Goal: Register for event/course

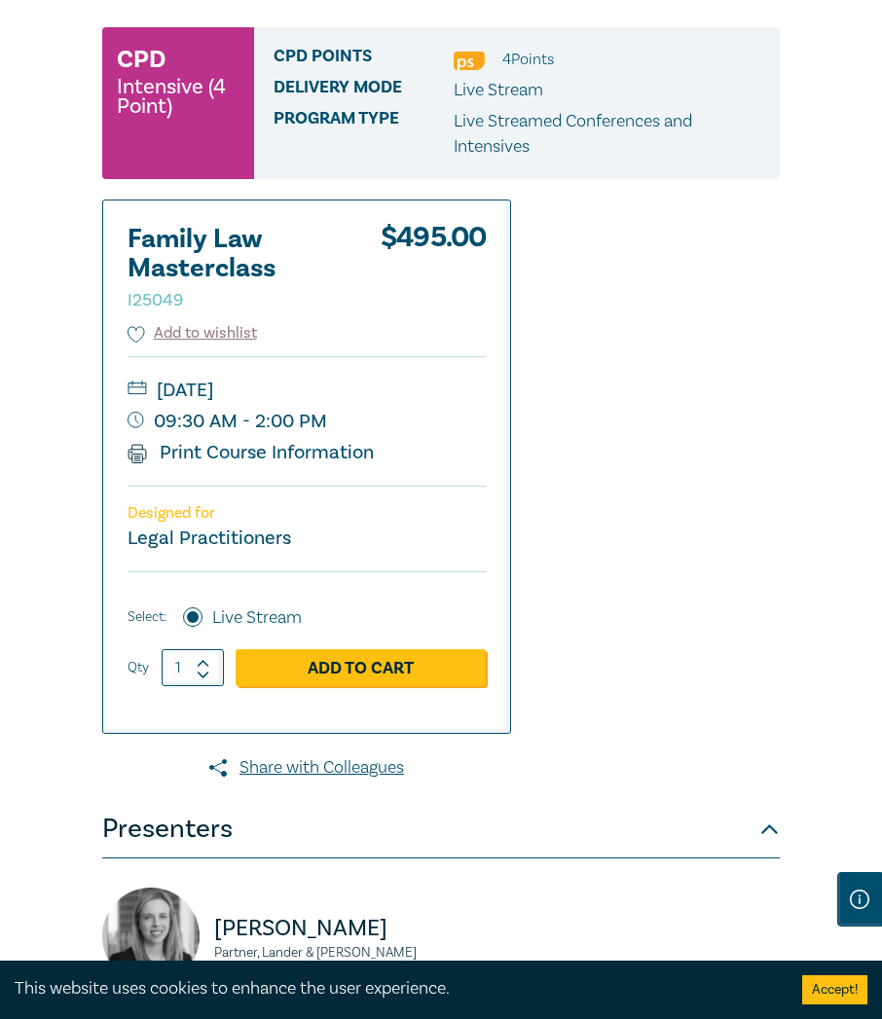
scroll to position [292, 0]
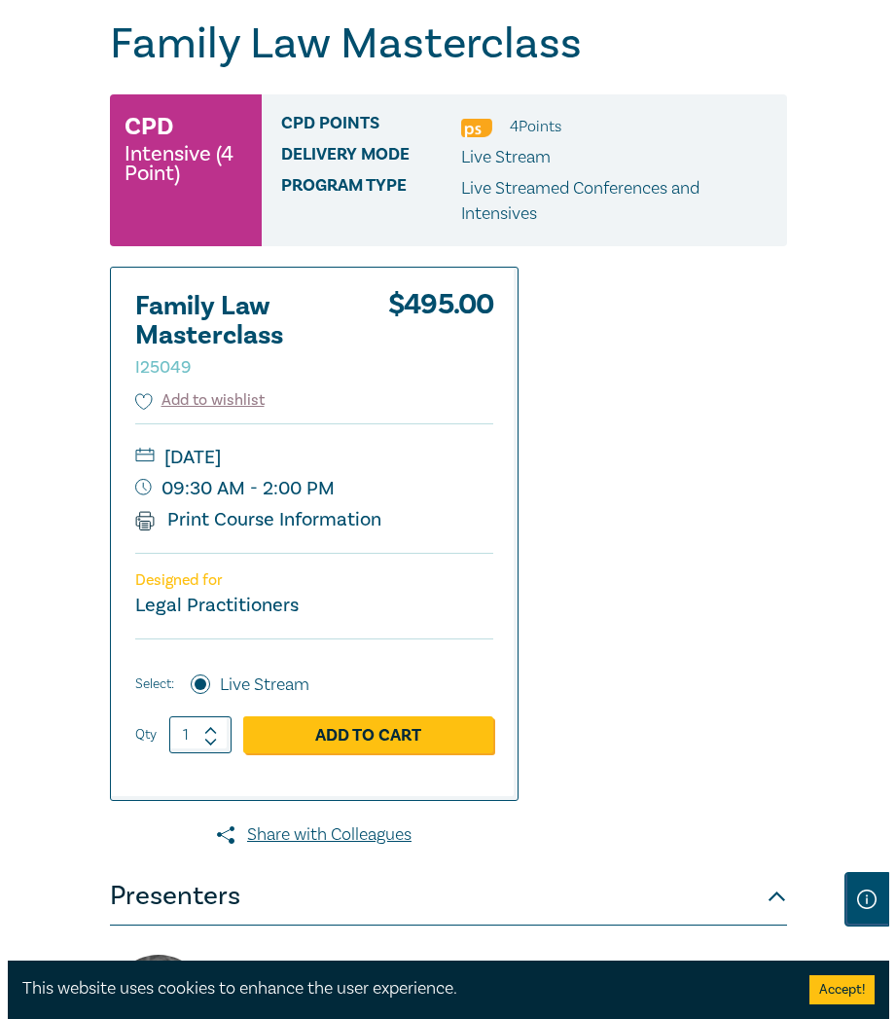
scroll to position [195, 0]
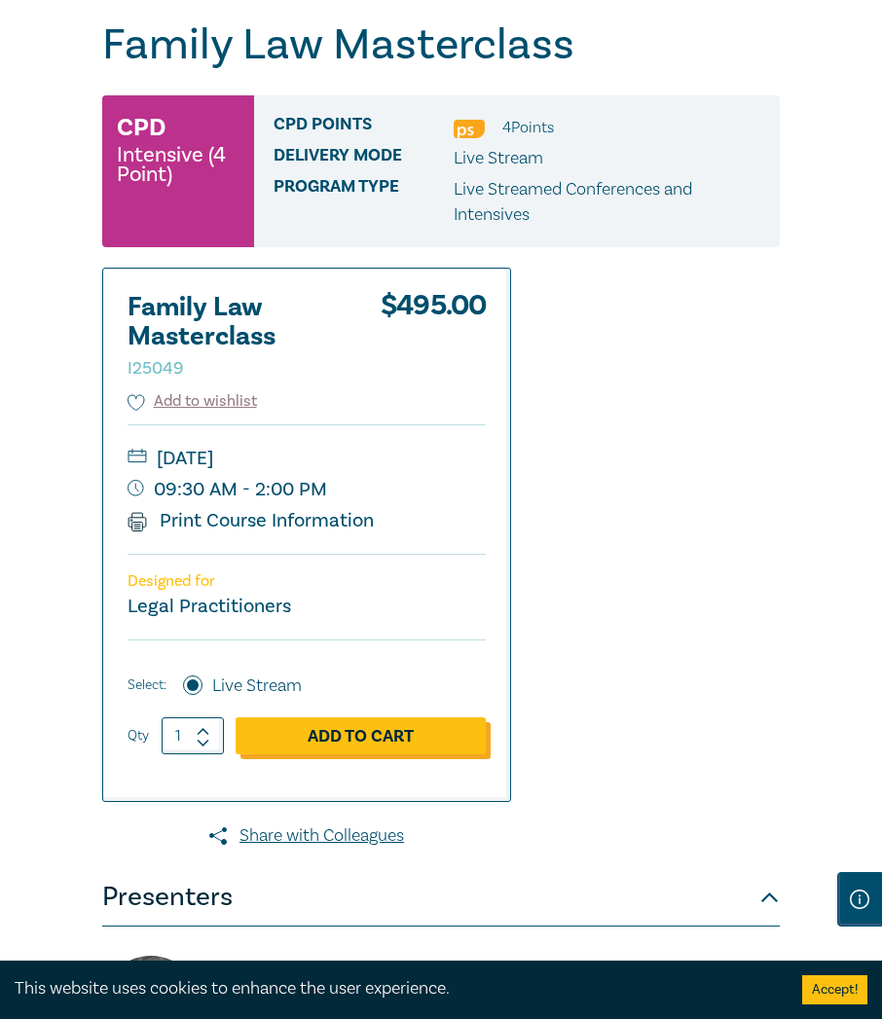
click at [413, 739] on link "Add to Cart" at bounding box center [361, 735] width 250 height 37
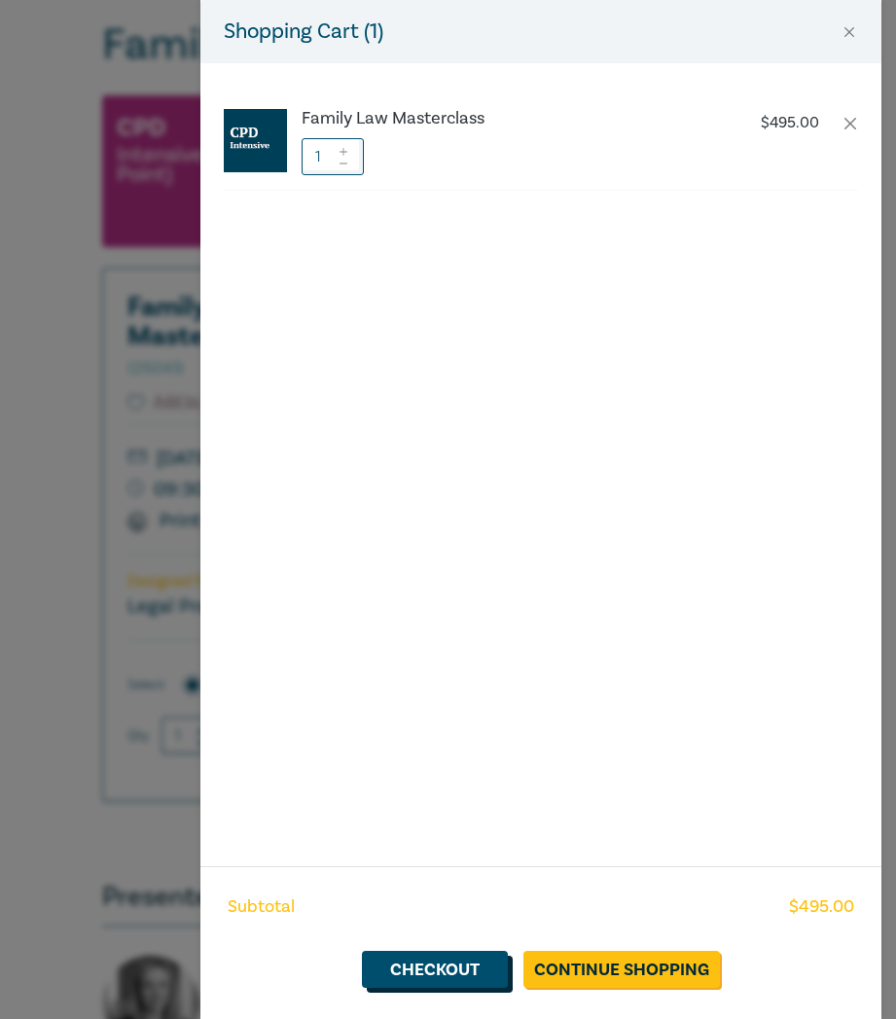
click at [435, 975] on link "Checkout" at bounding box center [435, 969] width 146 height 37
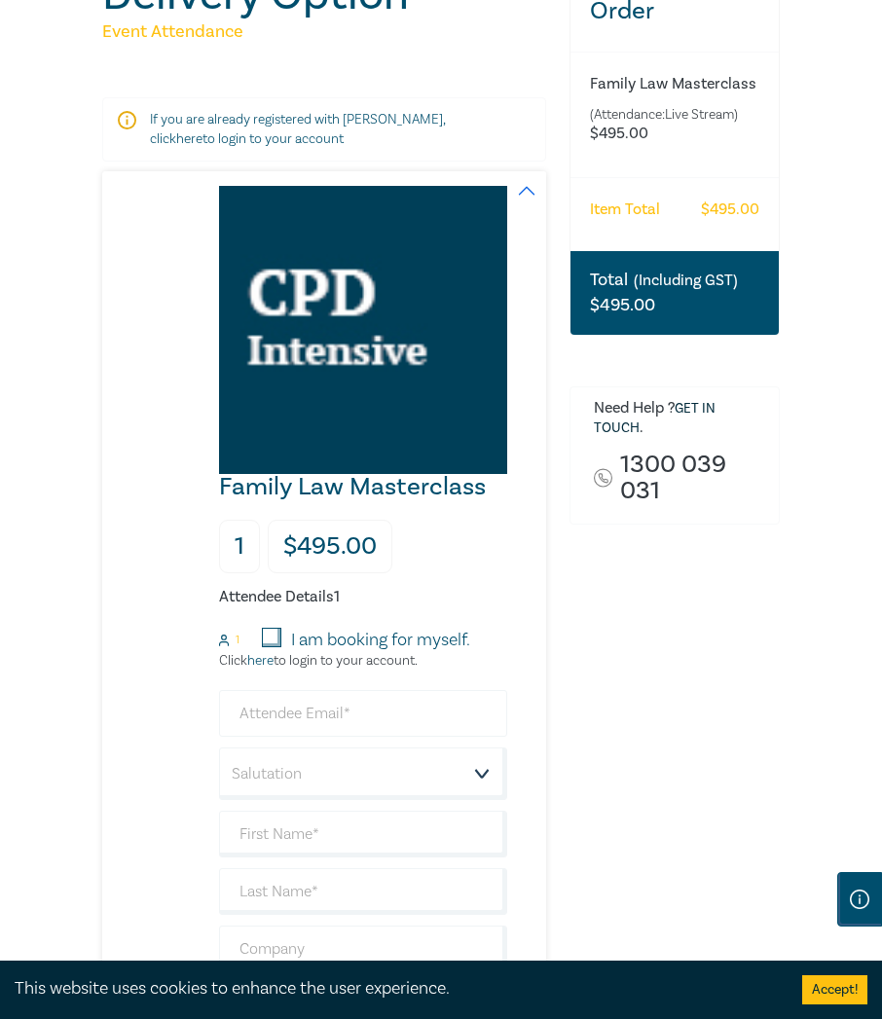
scroll to position [292, 0]
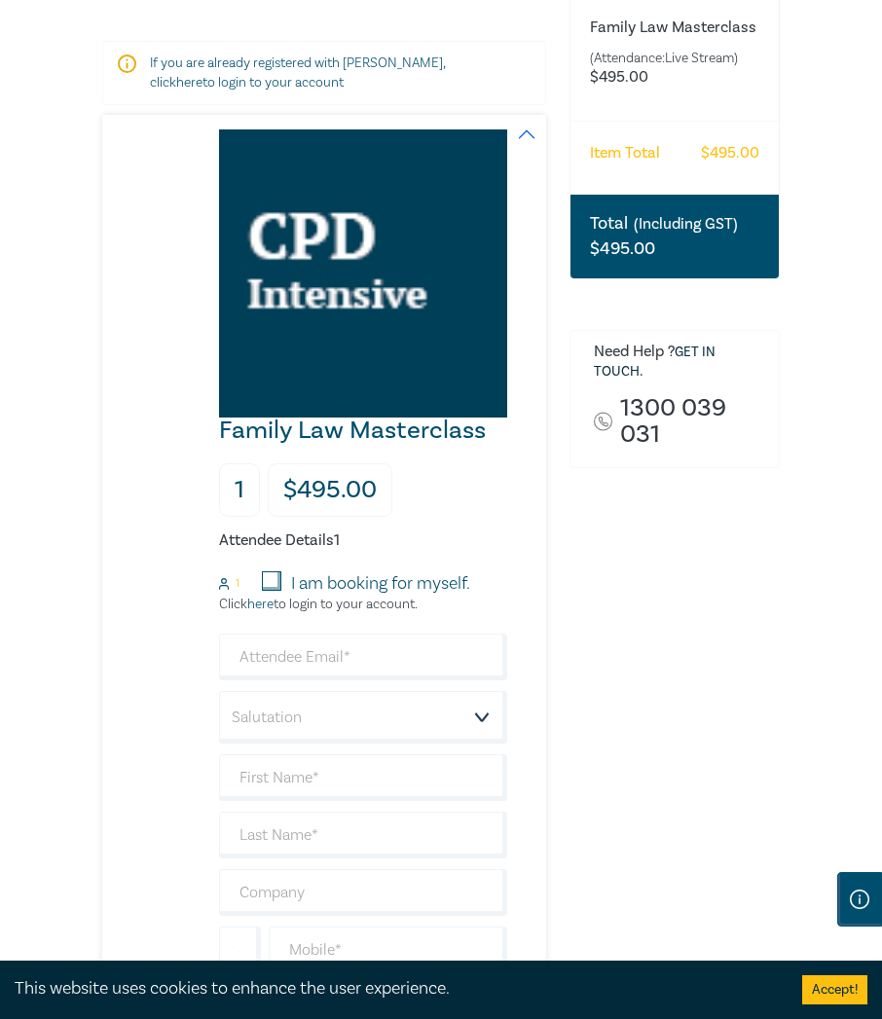
click at [276, 578] on input "I am booking for myself." at bounding box center [271, 580] width 19 height 19
checkbox input "true"
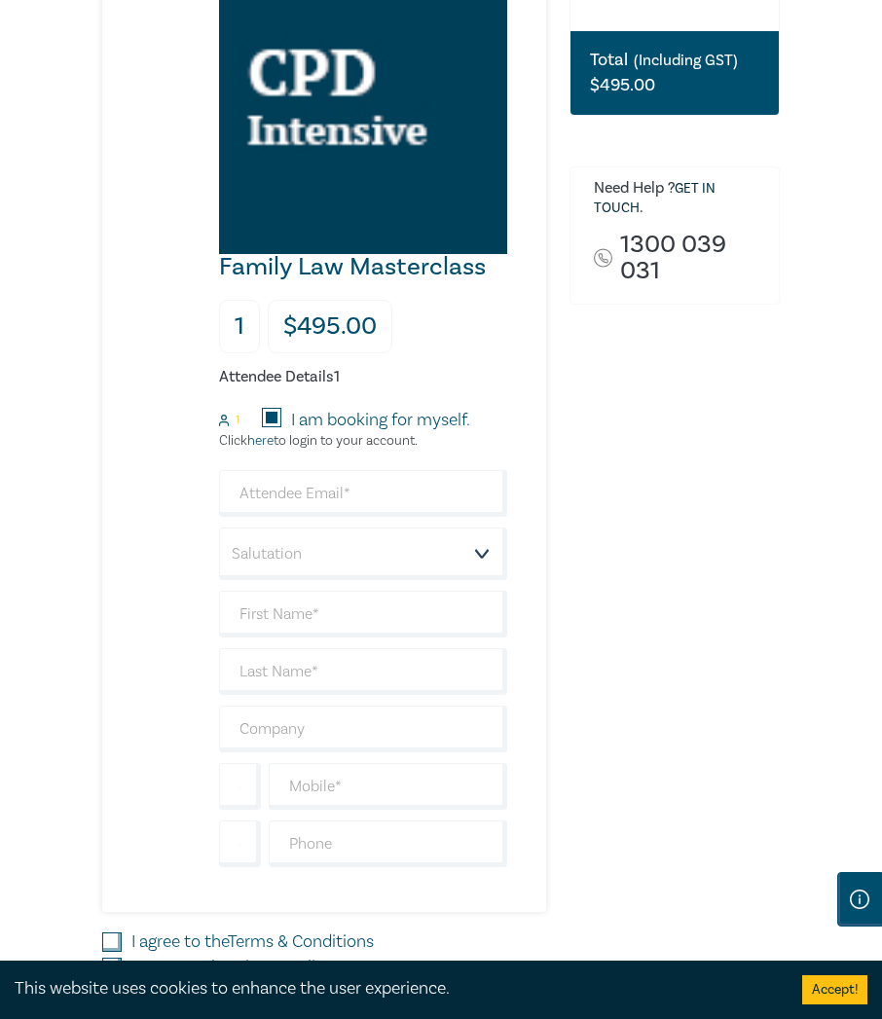
scroll to position [487, 0]
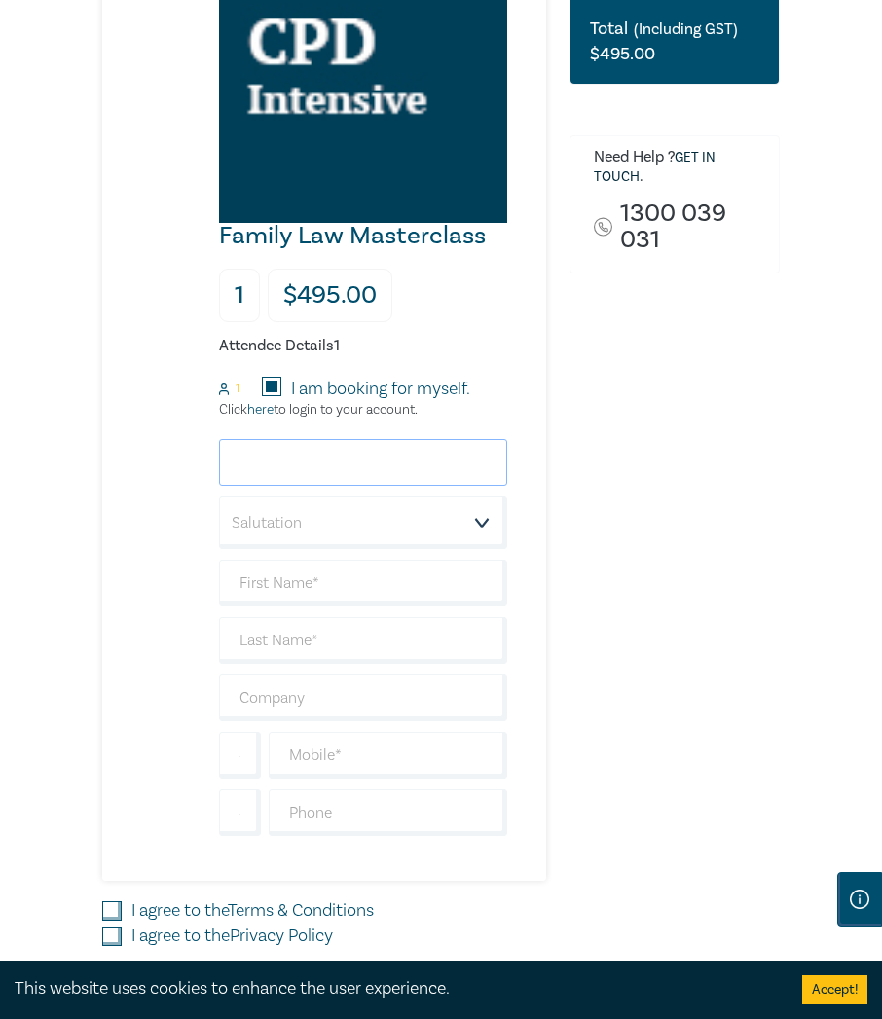
click at [335, 465] on input "email" at bounding box center [363, 462] width 288 height 47
type input "[EMAIL_ADDRESS][DOMAIN_NAME]"
type input "[PERSON_NAME]"
type input "Petherick"
type input "Adelaide Family Law"
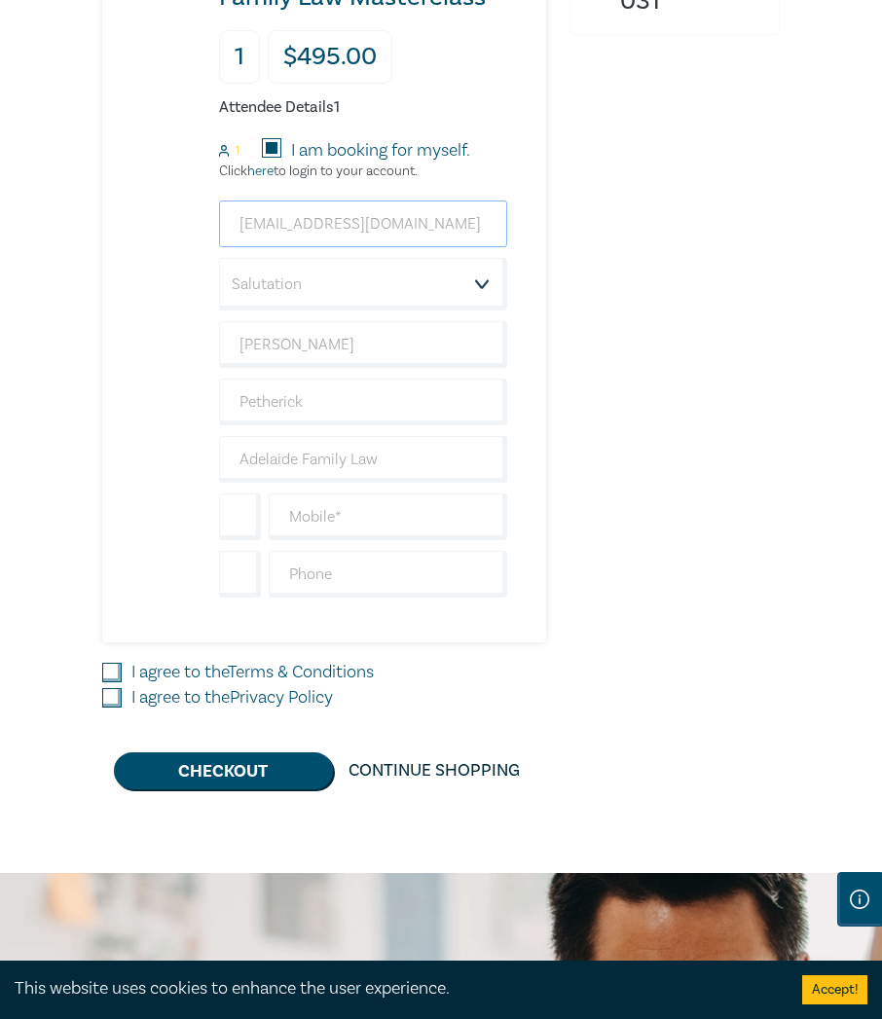
scroll to position [779, 0]
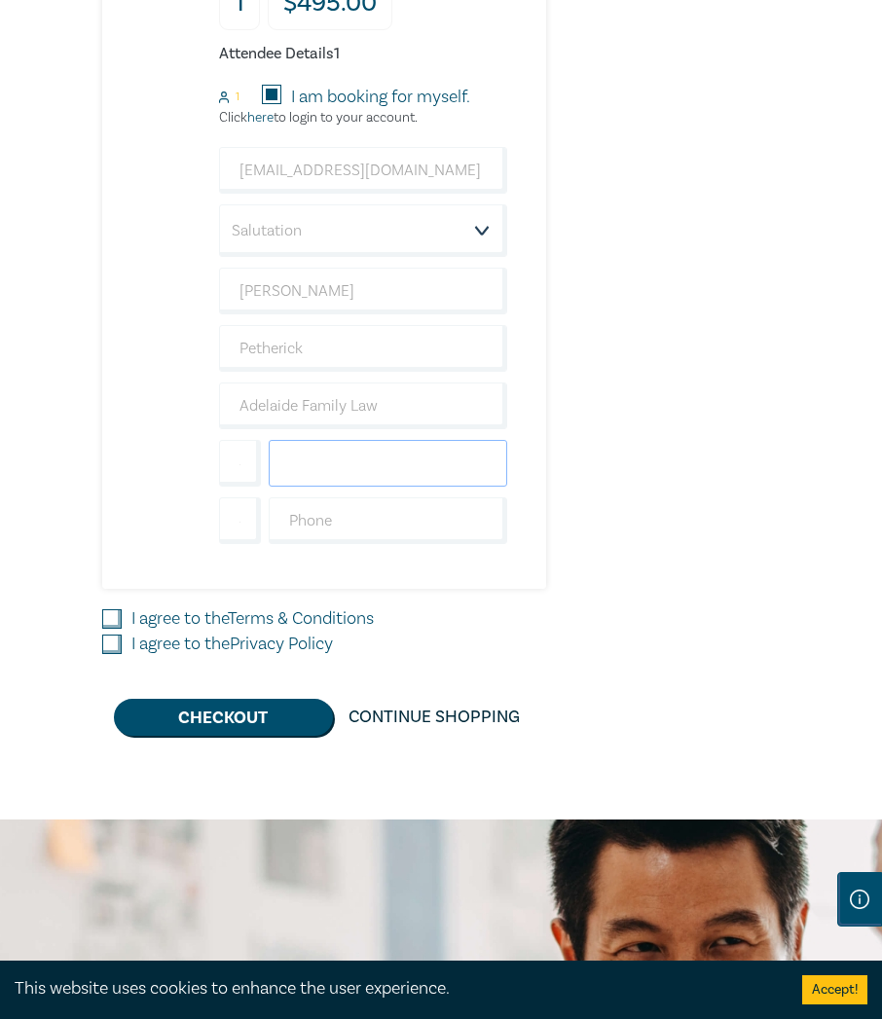
click at [368, 456] on input "text" at bounding box center [388, 463] width 238 height 47
click at [382, 466] on input "text" at bounding box center [388, 463] width 238 height 47
type input "0423969491"
click at [107, 617] on input "I agree to the Terms & Conditions" at bounding box center [111, 618] width 19 height 19
checkbox input "true"
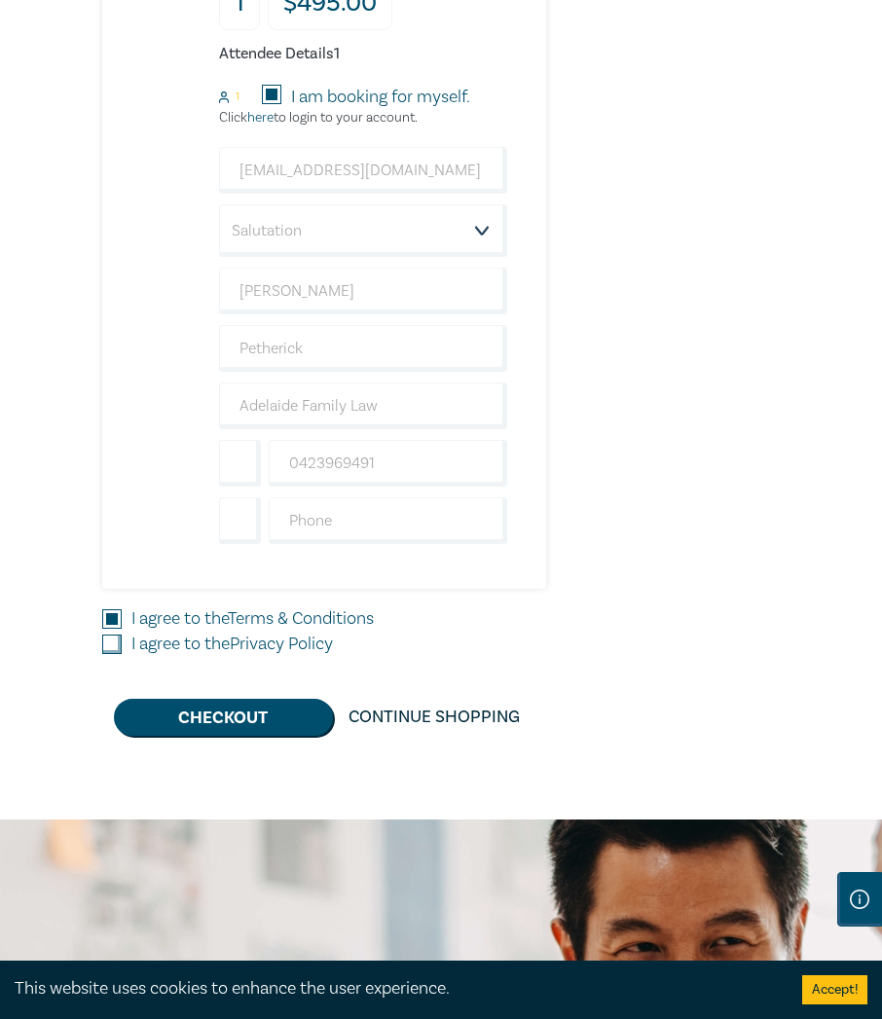
click at [108, 642] on input "I agree to the Privacy Policy" at bounding box center [111, 644] width 19 height 19
checkbox input "true"
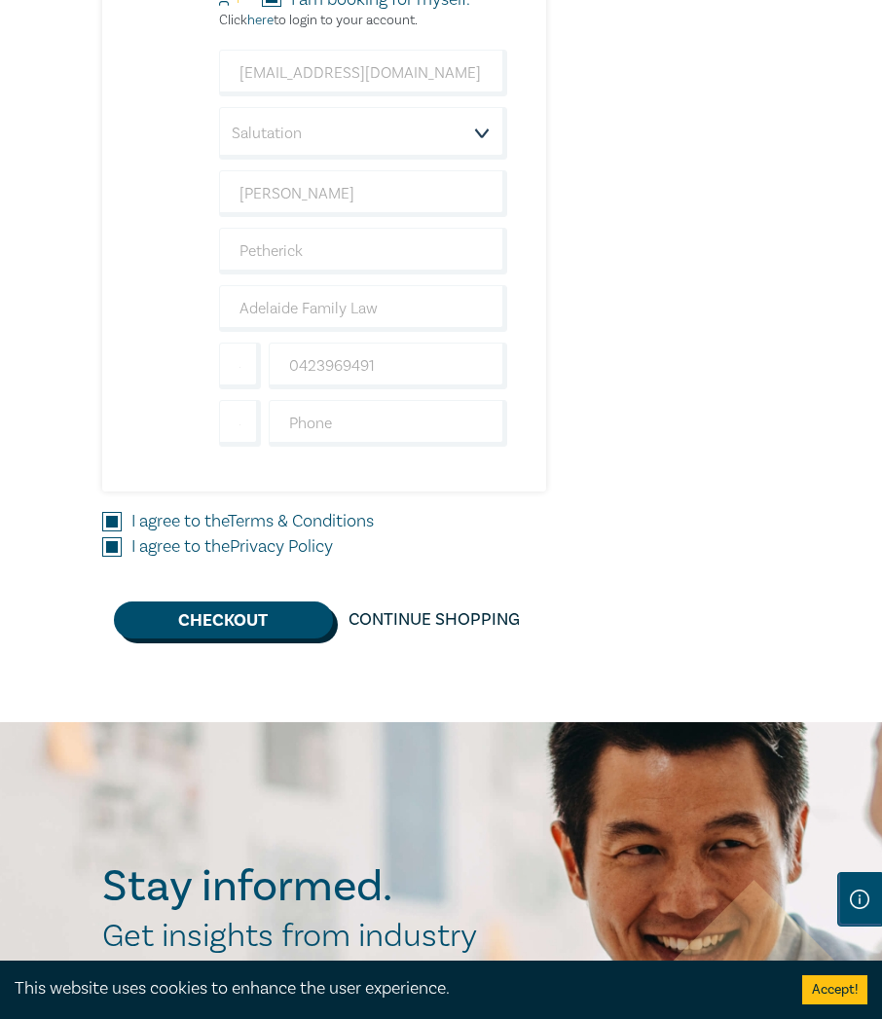
click at [259, 628] on button "Checkout" at bounding box center [223, 619] width 219 height 37
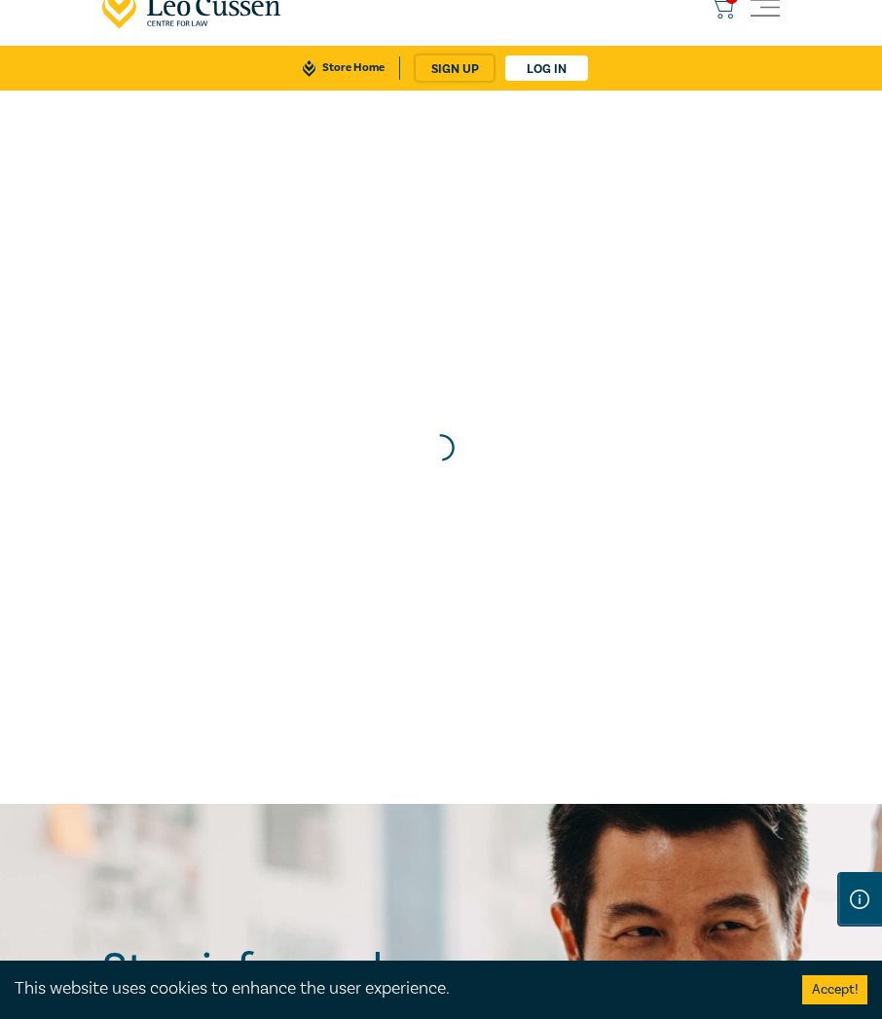
scroll to position [0, 0]
